Goal: Task Accomplishment & Management: Complete application form

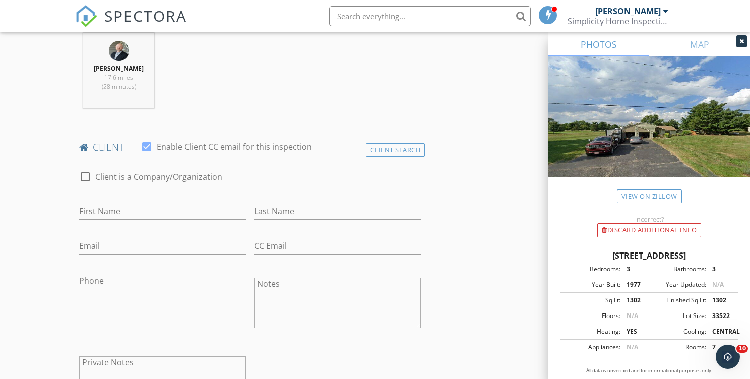
scroll to position [466, 0]
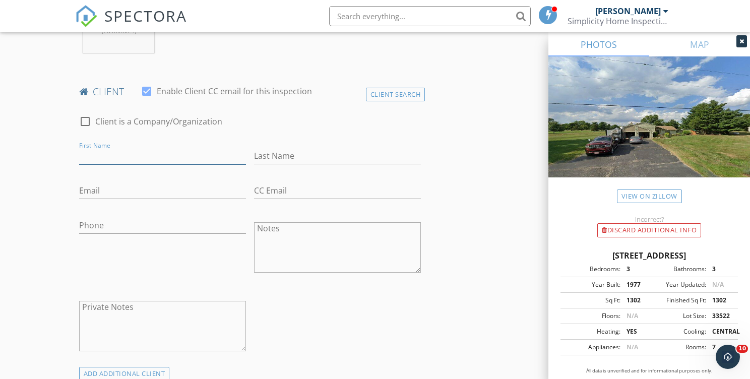
click at [141, 156] on input "First Name" at bounding box center [162, 156] width 167 height 17
click at [410, 97] on div "Client Search" at bounding box center [396, 95] width 60 height 14
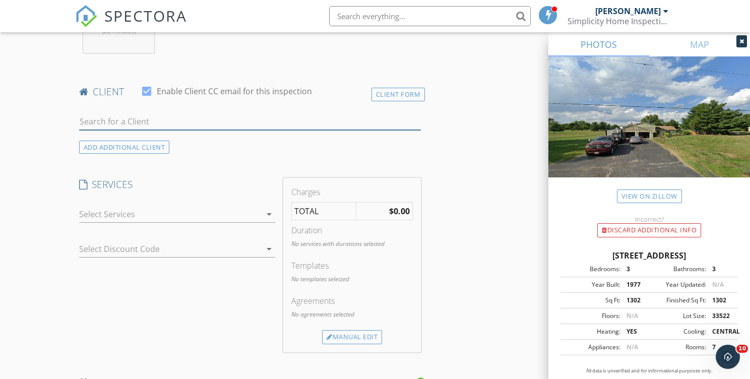
click at [146, 114] on input "text" at bounding box center [250, 121] width 342 height 17
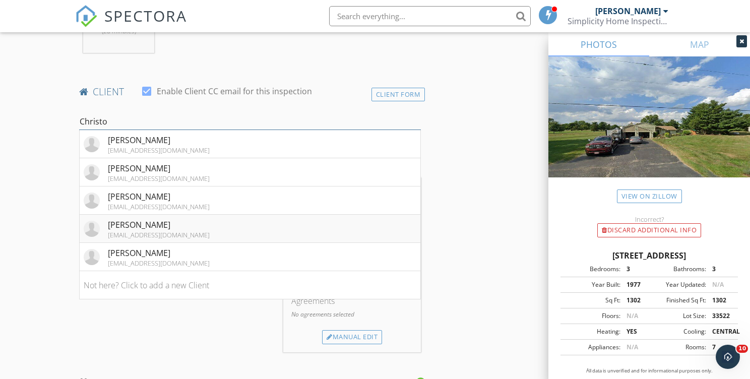
type input "Christo"
click at [179, 230] on div "[PERSON_NAME]" at bounding box center [159, 225] width 102 height 12
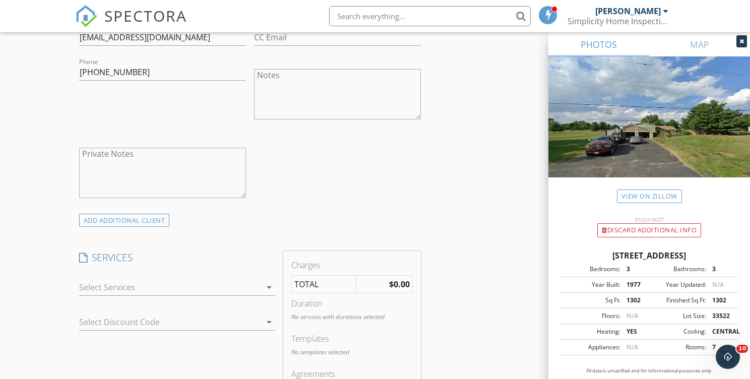
scroll to position [706, 0]
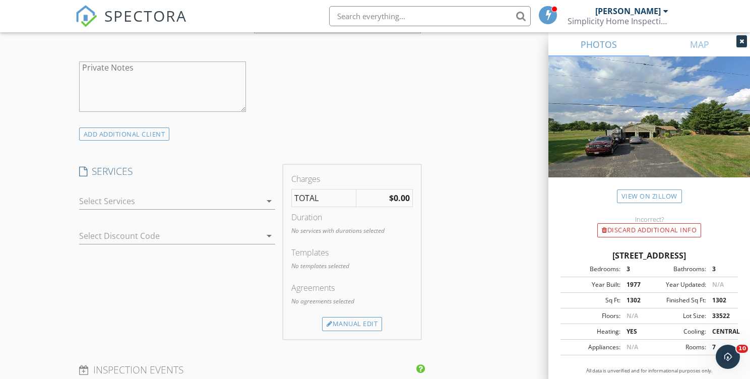
click at [135, 202] on div at bounding box center [170, 201] width 182 height 16
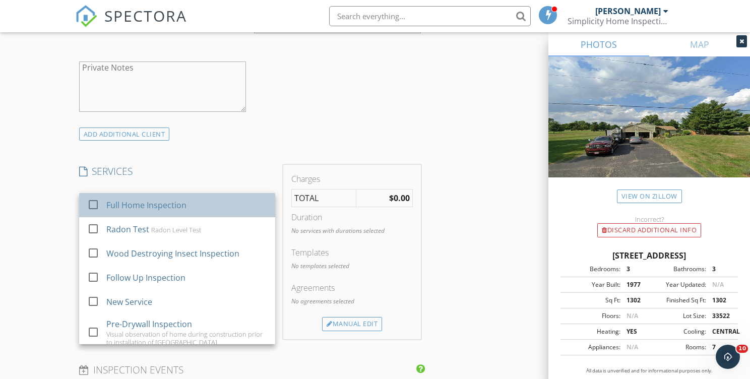
click at [137, 202] on div "Full Home Inspection" at bounding box center [146, 205] width 80 height 12
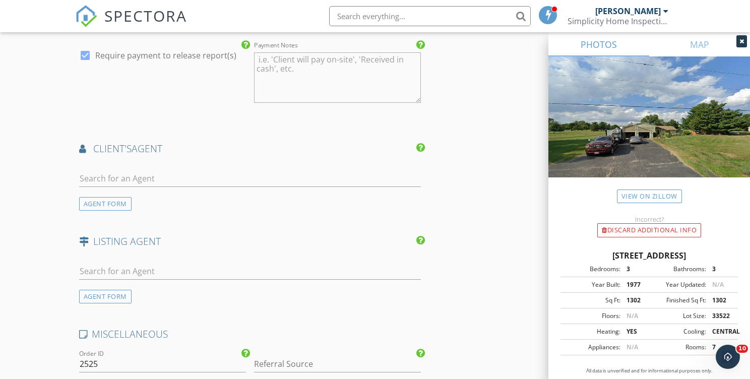
scroll to position [1197, 0]
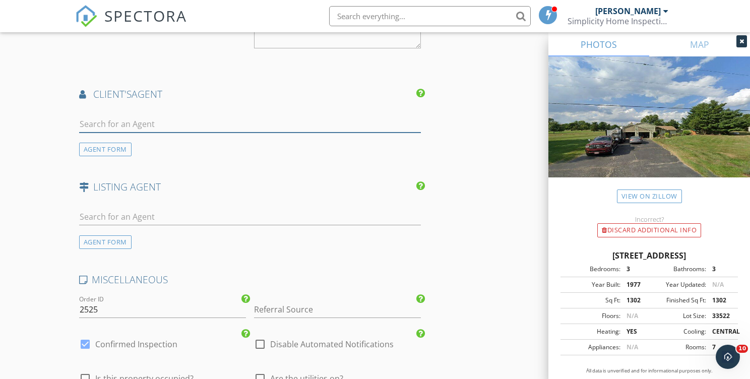
click at [158, 129] on input "text" at bounding box center [250, 124] width 342 height 17
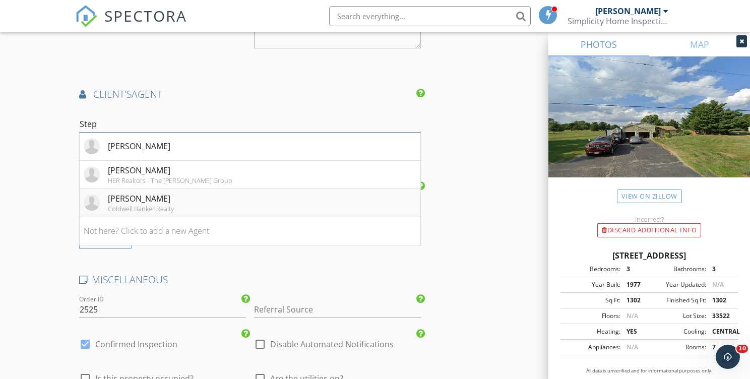
type input "Step"
click at [157, 203] on div "Stephen Kirtland" at bounding box center [141, 199] width 66 height 12
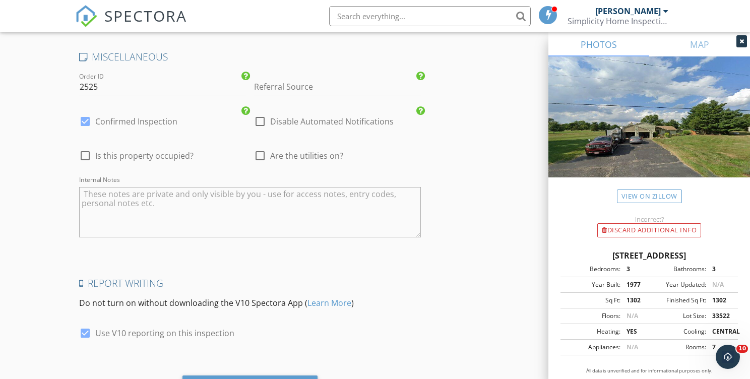
scroll to position [1635, 0]
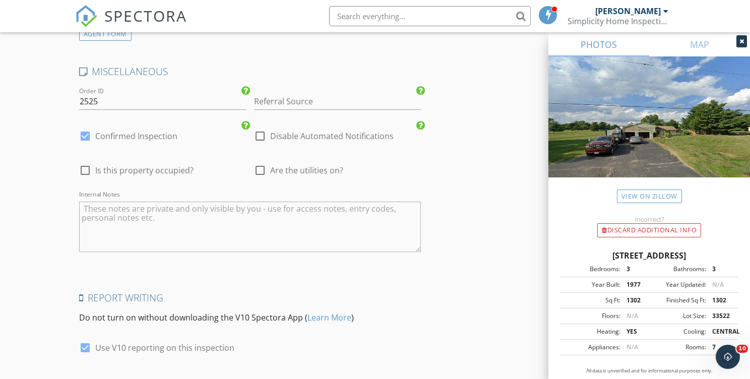
click at [286, 111] on div "Referral Source" at bounding box center [337, 106] width 167 height 27
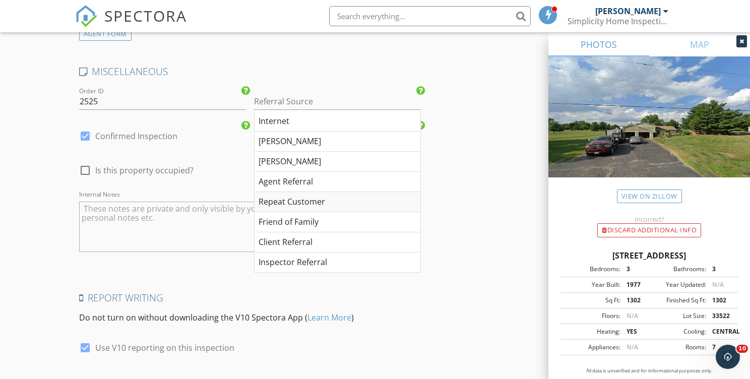
click at [302, 200] on div "Repeat Customer" at bounding box center [338, 202] width 166 height 20
type input "Repeat Customer"
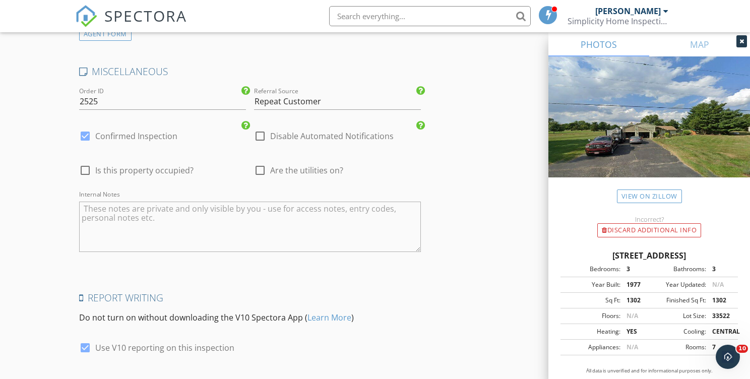
scroll to position [1705, 0]
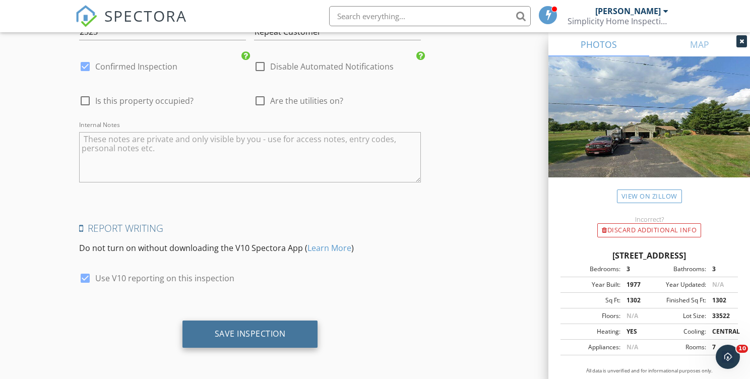
click at [292, 330] on div "Save Inspection" at bounding box center [251, 334] width 136 height 27
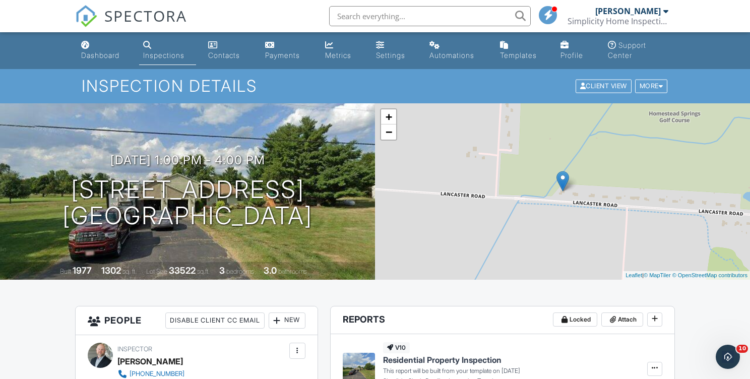
click at [172, 50] on link "Inspections" at bounding box center [167, 50] width 57 height 29
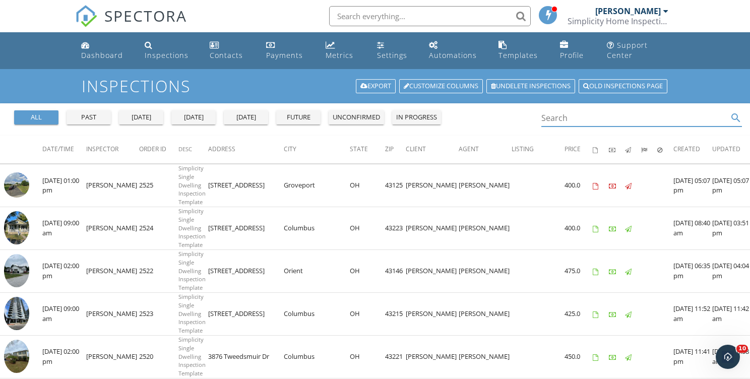
click at [565, 118] on input "Search" at bounding box center [635, 118] width 187 height 17
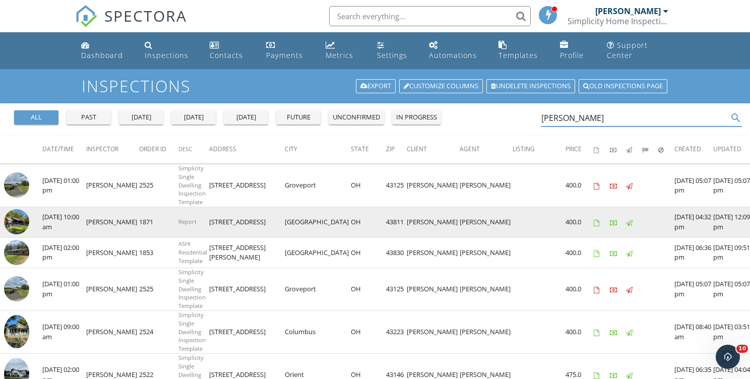
type input "O'Neal"
click at [19, 224] on img at bounding box center [16, 221] width 25 height 25
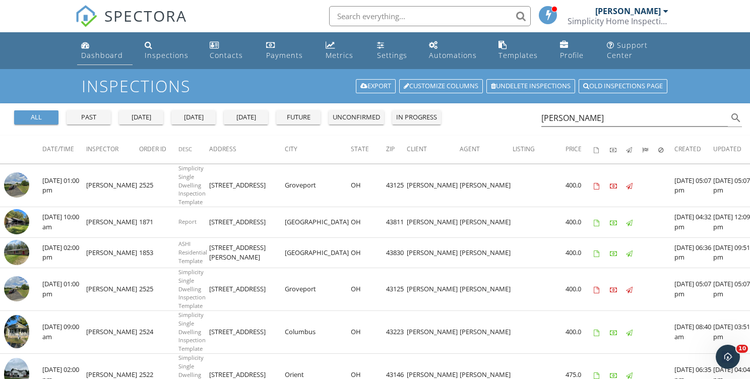
click at [105, 55] on div "Dashboard" at bounding box center [102, 55] width 42 height 10
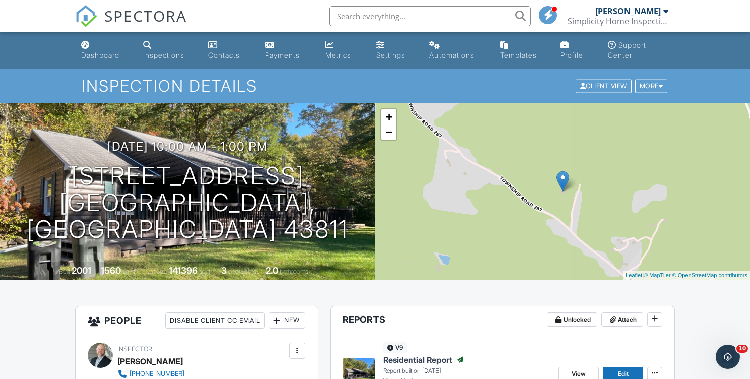
click at [107, 51] on div "Dashboard" at bounding box center [100, 55] width 38 height 9
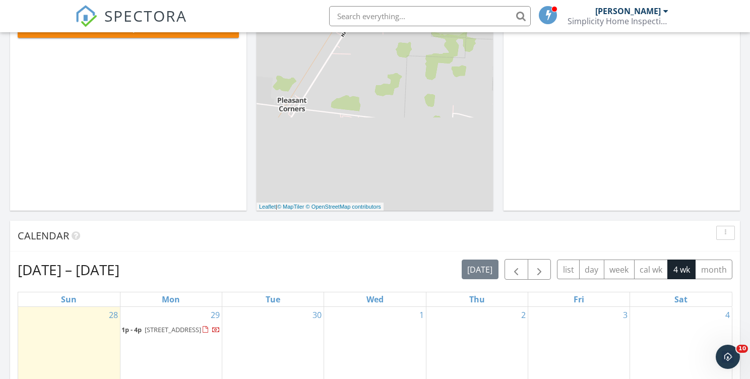
scroll to position [257, 0]
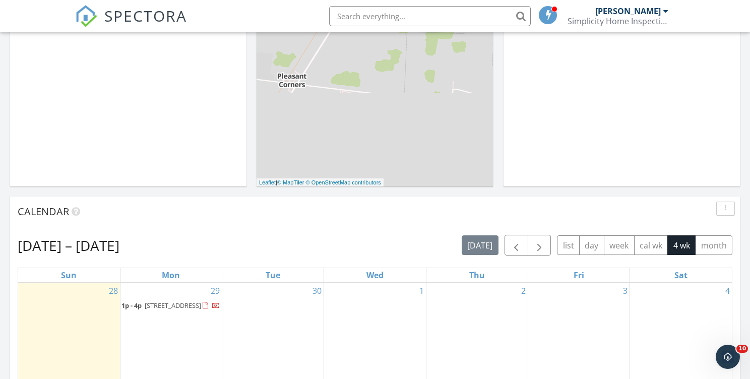
click at [166, 311] on span "1p - 4p 5760 London-Lancaster Rd, Groveport 43125" at bounding box center [171, 306] width 99 height 10
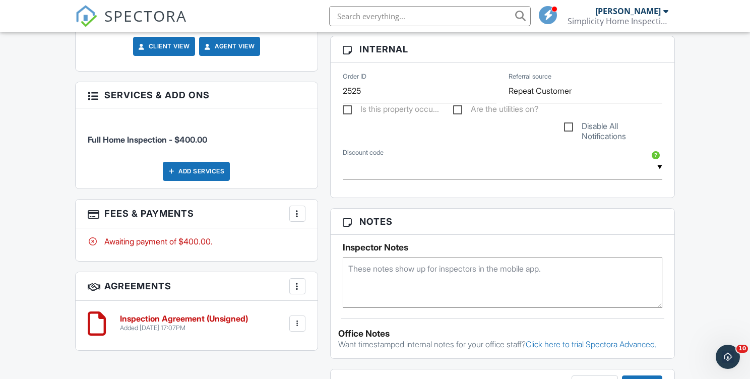
click at [300, 209] on div at bounding box center [298, 214] width 10 height 10
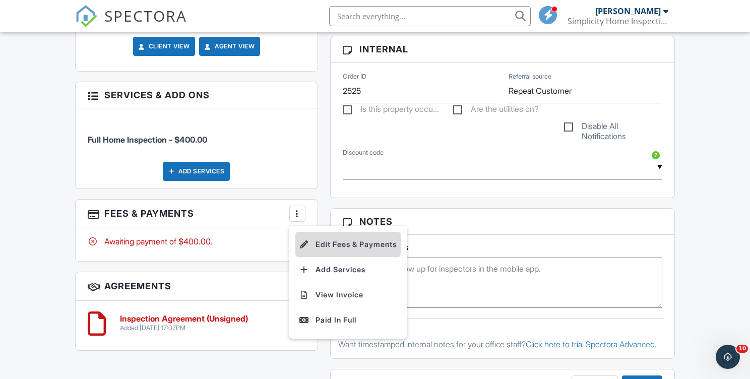
click at [336, 236] on li "Edit Fees & Payments" at bounding box center [348, 244] width 105 height 25
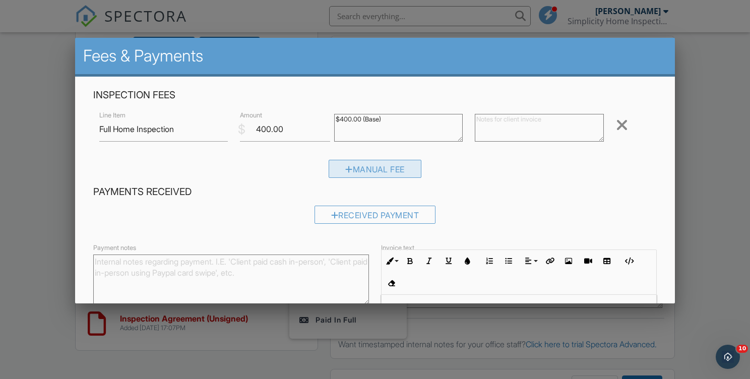
click at [367, 176] on div "Manual Fee" at bounding box center [375, 169] width 93 height 18
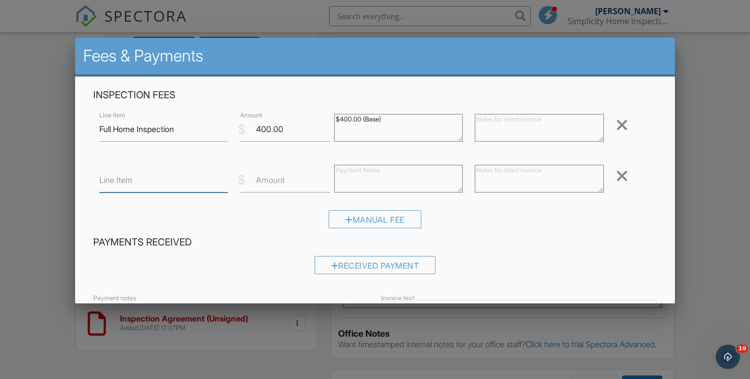
click at [154, 187] on input "Line Item" at bounding box center [163, 180] width 129 height 25
type input "Wood Destroying Insect Inspection"
click at [269, 189] on input "Amount" at bounding box center [285, 180] width 90 height 25
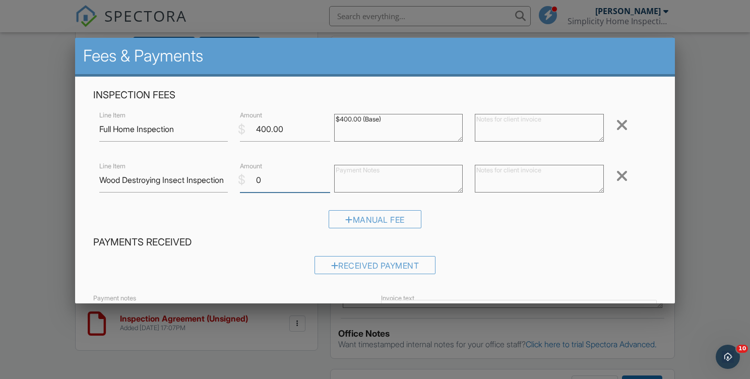
type input "0"
click at [521, 178] on textarea at bounding box center [539, 179] width 129 height 28
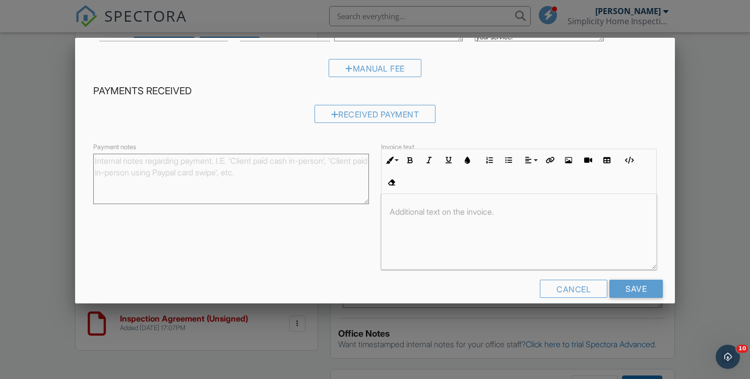
scroll to position [166, 0]
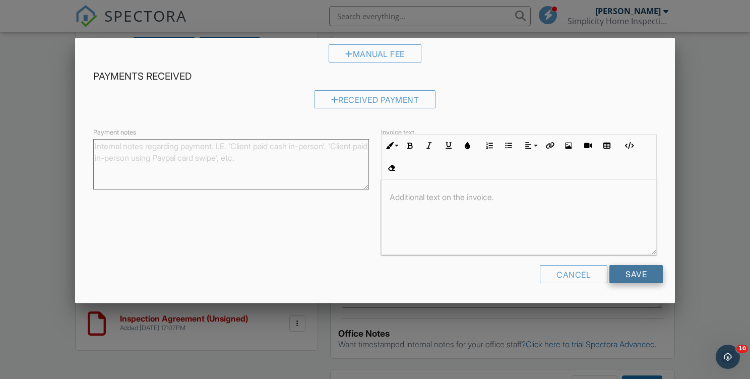
type textarea "Wood Destroying Insect inspection provided by Simplicity Home Inspections at no…"
click at [640, 273] on input "Save" at bounding box center [636, 274] width 53 height 18
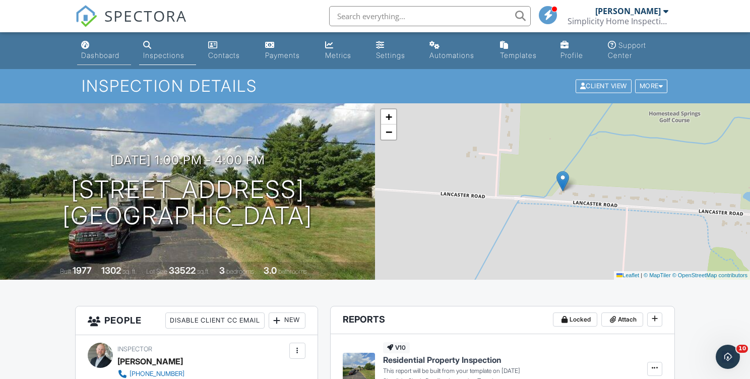
click at [110, 55] on div "Dashboard" at bounding box center [100, 55] width 38 height 9
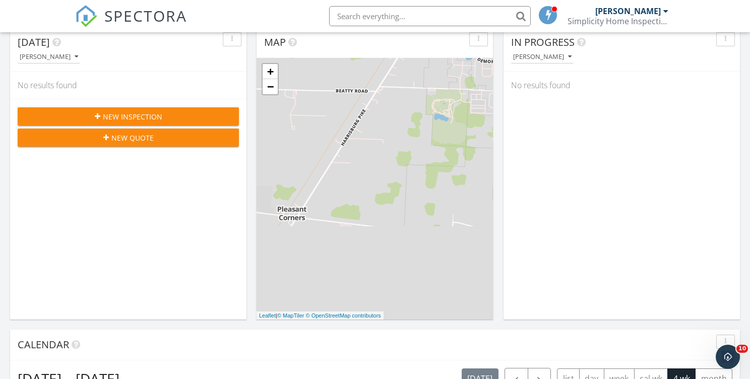
scroll to position [118, 0]
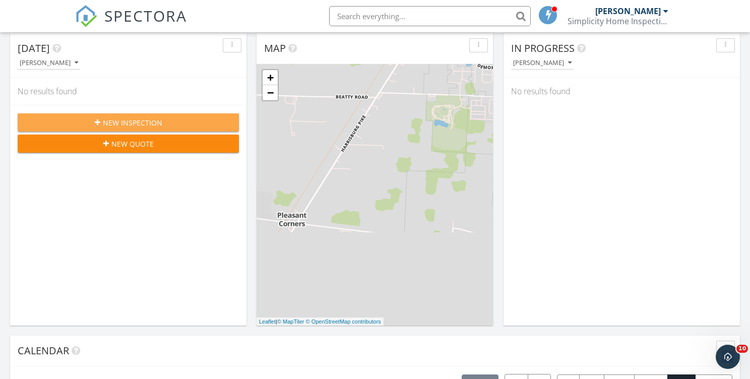
click at [181, 125] on div "New Inspection" at bounding box center [128, 123] width 205 height 11
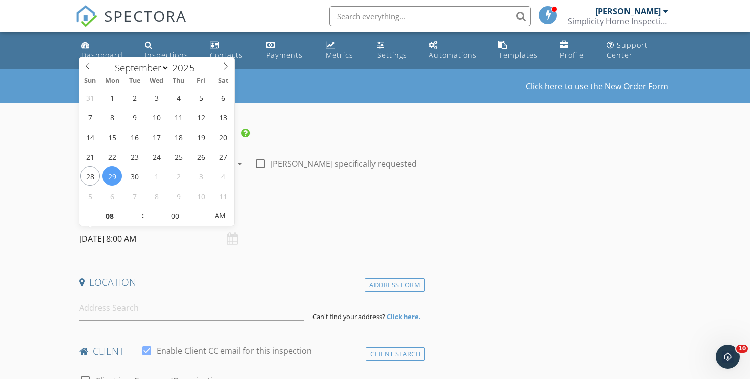
click at [156, 238] on input "[DATE] 8:00 AM" at bounding box center [162, 239] width 167 height 25
type input "[DATE] 8:00 AM"
type input "09"
type input "[DATE] 9:00 AM"
click at [137, 210] on span at bounding box center [137, 211] width 7 height 10
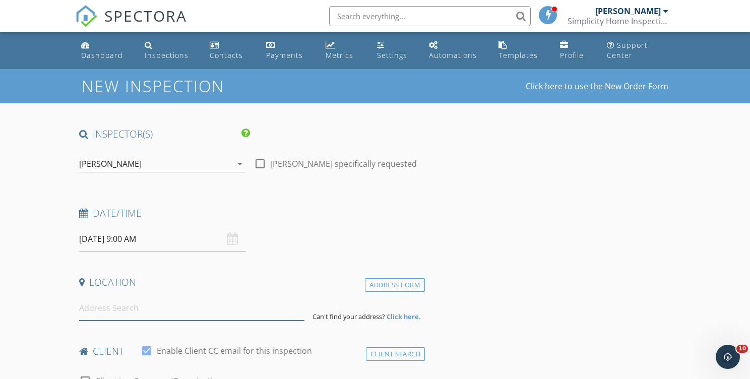
click at [127, 305] on input at bounding box center [191, 308] width 225 height 25
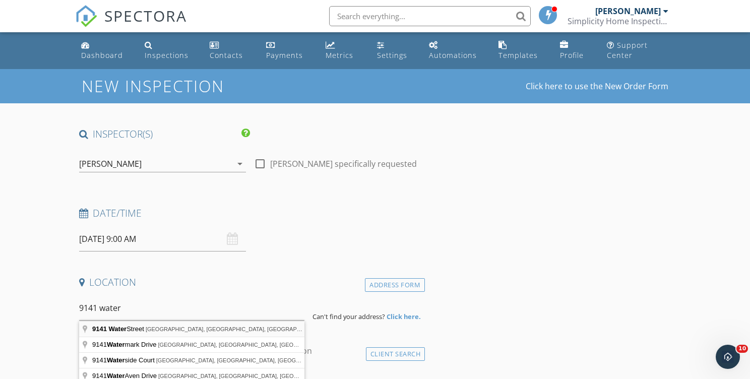
type input "[STREET_ADDRESS]"
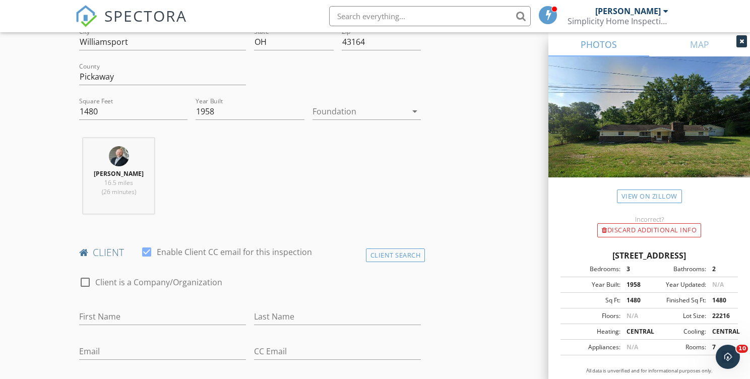
scroll to position [310, 0]
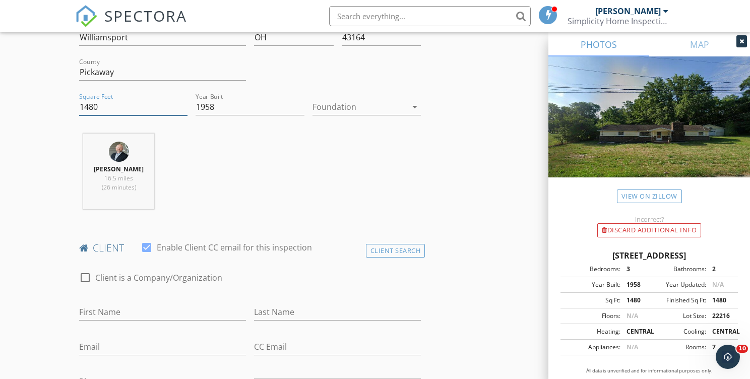
click at [105, 107] on input "1480" at bounding box center [133, 107] width 108 height 17
click at [105, 106] on input "1480" at bounding box center [133, 107] width 108 height 17
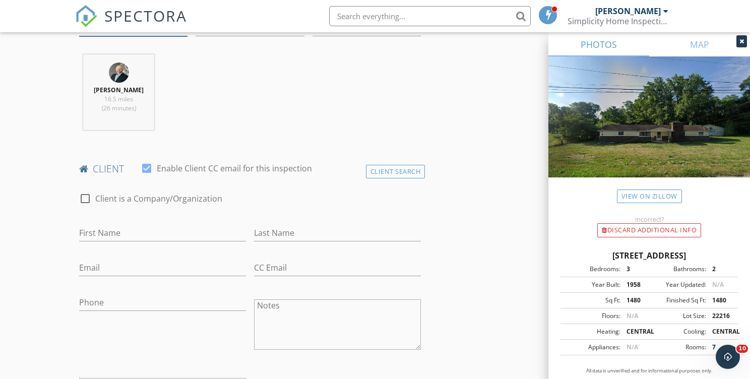
scroll to position [396, 0]
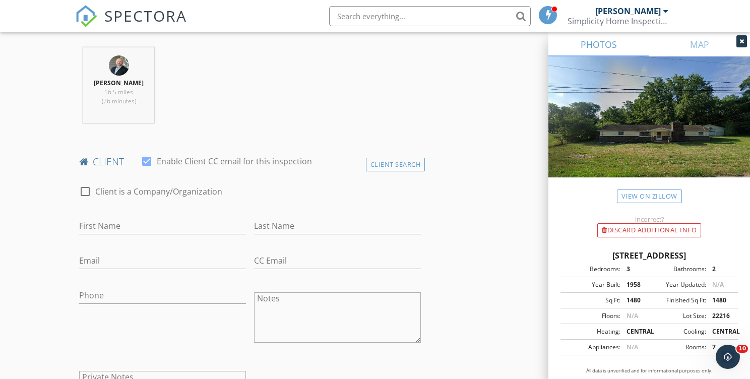
type input "2070"
click at [122, 226] on input "First Name" at bounding box center [162, 226] width 167 height 17
type input "[PERSON_NAME]"
type input "Sheets"
type input "[EMAIL_ADDRESS][DOMAIN_NAME]"
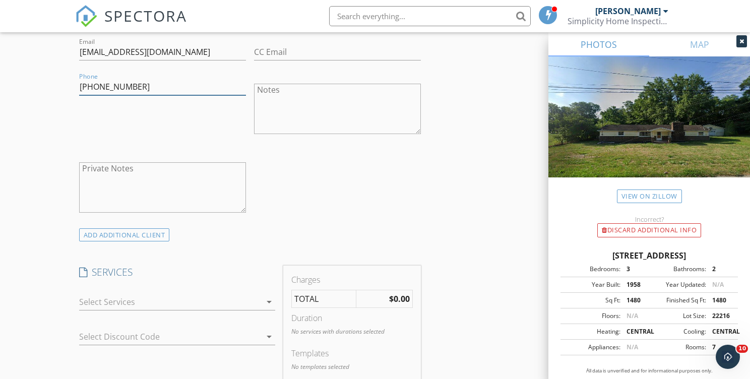
scroll to position [605, 0]
type input "[PHONE_NUMBER]"
click at [132, 303] on div at bounding box center [170, 302] width 182 height 16
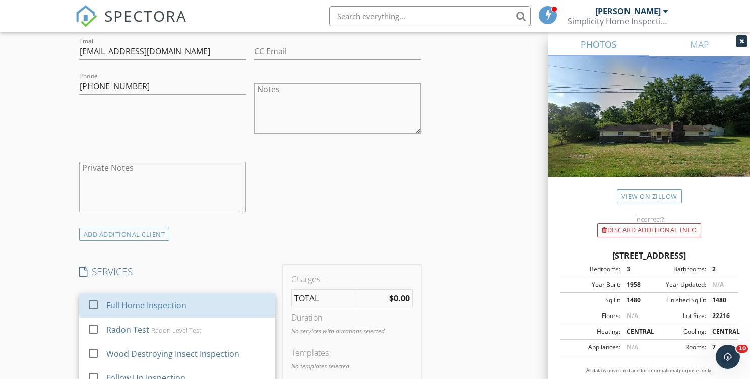
click at [132, 304] on div "Full Home Inspection" at bounding box center [146, 306] width 80 height 12
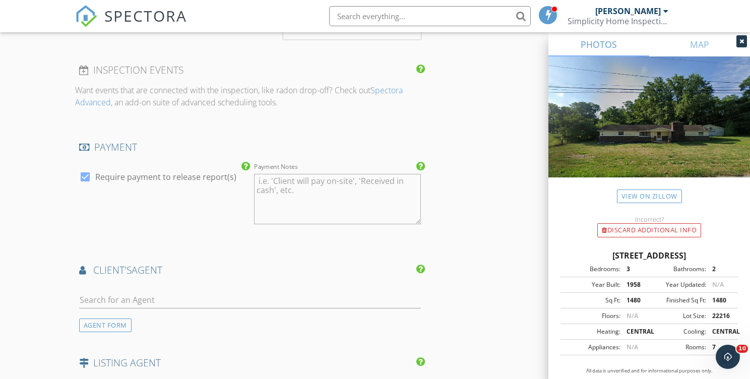
scroll to position [1060, 0]
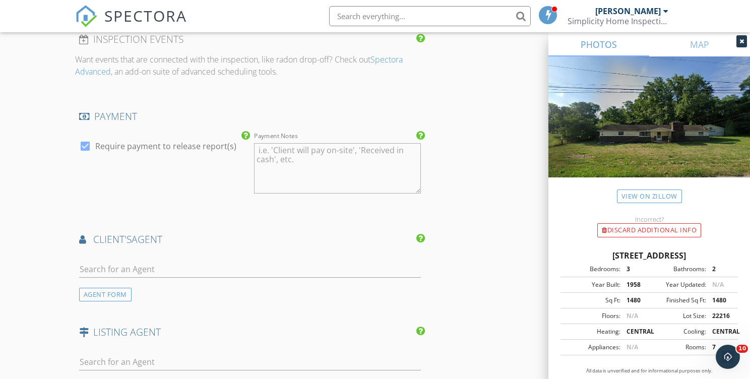
click at [138, 281] on div at bounding box center [250, 274] width 342 height 27
click at [138, 273] on input "text" at bounding box center [250, 269] width 342 height 17
type input "[PERSON_NAME]"
click at [118, 288] on div "[PERSON_NAME]" at bounding box center [139, 287] width 63 height 12
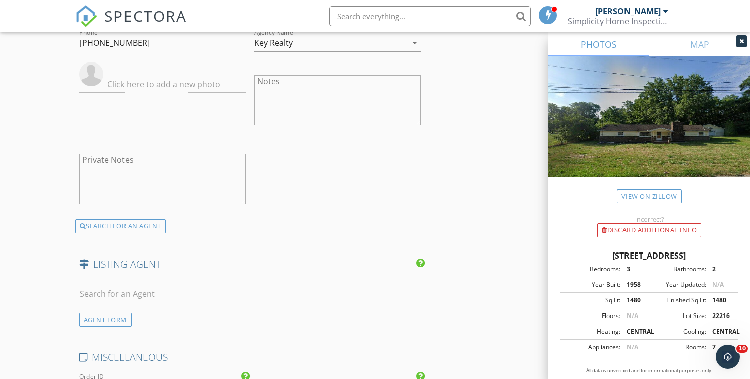
scroll to position [1532, 0]
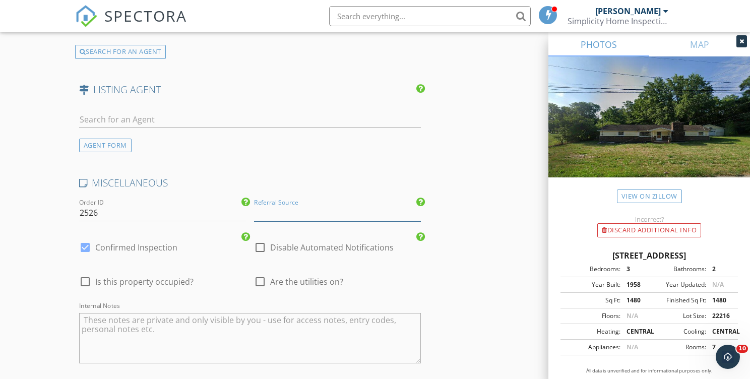
click at [298, 217] on input "Referral Source" at bounding box center [337, 213] width 167 height 17
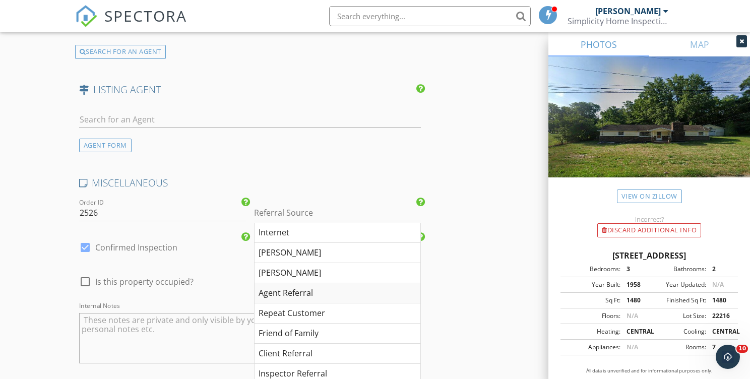
click at [297, 293] on div "Agent Referral" at bounding box center [338, 293] width 166 height 20
type input "Agent Referral"
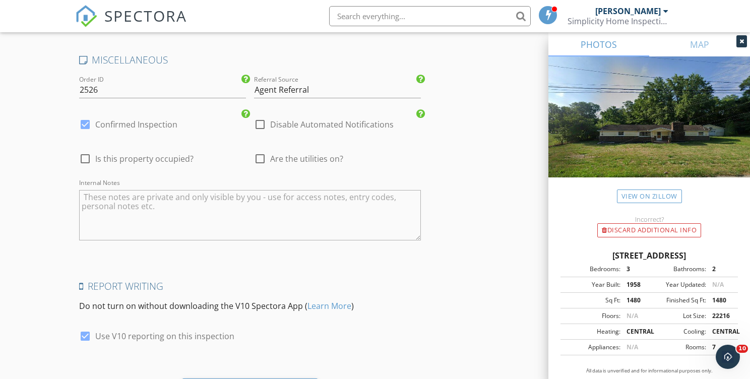
scroll to position [1713, 0]
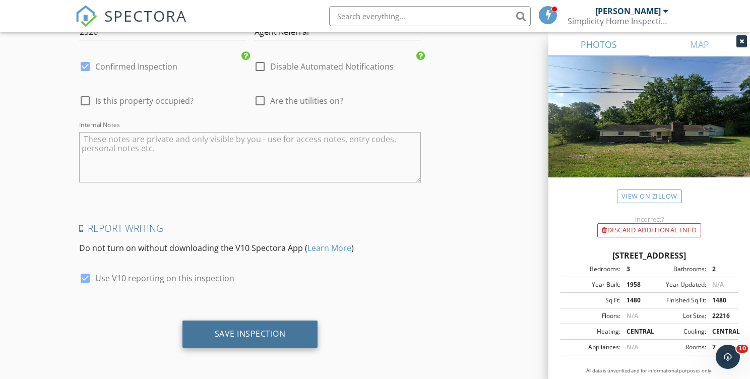
click at [262, 334] on div "Save Inspection" at bounding box center [250, 334] width 71 height 10
